Goal: Navigation & Orientation: Go to known website

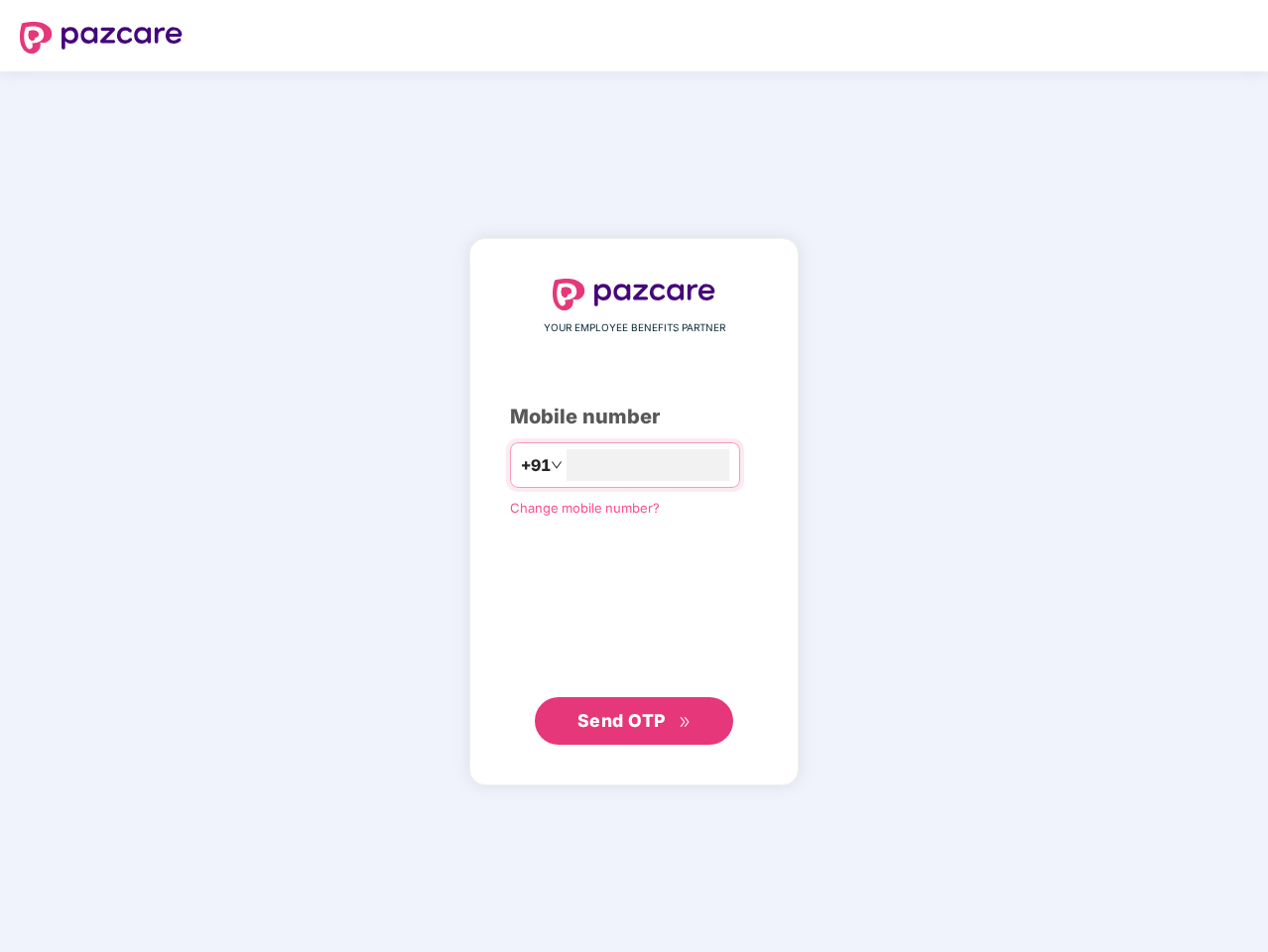
click at [634, 476] on input "number" at bounding box center [647, 466] width 162 height 32
click at [102, 38] on img at bounding box center [101, 38] width 162 height 32
click at [520, 466] on span "+91" at bounding box center [535, 466] width 30 height 25
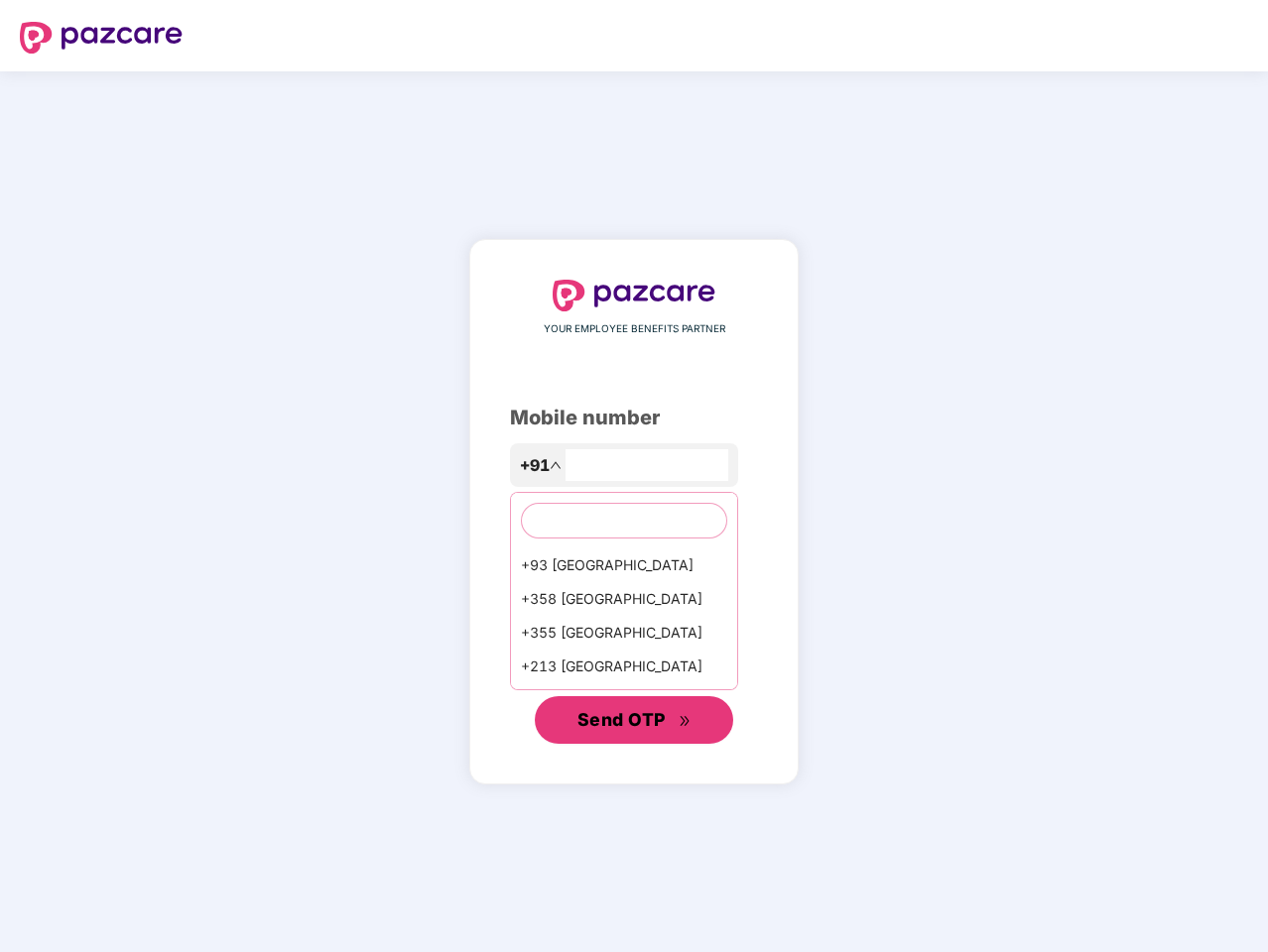
click at [634, 721] on span "Send OTP" at bounding box center [621, 720] width 89 height 21
